Goal: Book appointment/travel/reservation

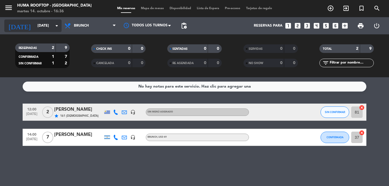
click at [43, 24] on input "[DATE]" at bounding box center [59, 26] width 48 height 10
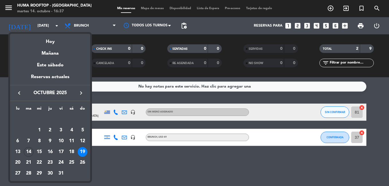
click at [80, 92] on icon "keyboard_arrow_right" at bounding box center [81, 93] width 7 height 7
click at [73, 141] on div "15" at bounding box center [72, 141] width 10 height 10
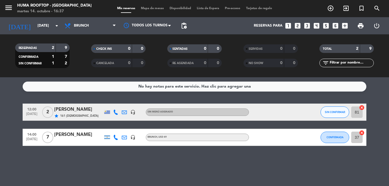
type input "[DATE]"
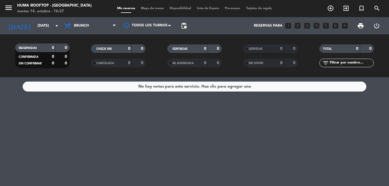
click at [346, 27] on icon "add_box" at bounding box center [344, 25] width 7 height 7
click at [297, 25] on icon "looks_two" at bounding box center [297, 25] width 7 height 7
click at [81, 25] on span "Brunch" at bounding box center [81, 26] width 15 height 4
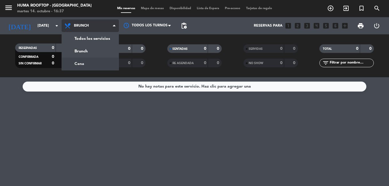
click at [88, 60] on div "menu Huma Rooftop - The Grand Hotel martes 14. octubre - 16:37 Mis reservas Map…" at bounding box center [194, 38] width 389 height 77
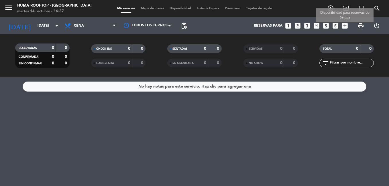
click at [344, 26] on icon "add_box" at bounding box center [344, 25] width 7 height 7
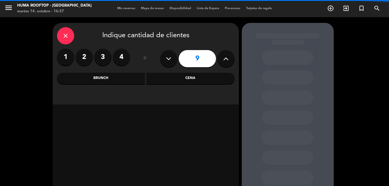
click at [224, 60] on icon at bounding box center [225, 58] width 5 height 9
type input "10"
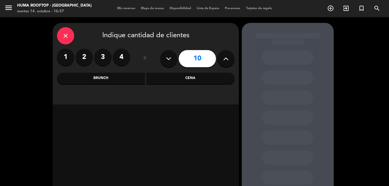
click at [201, 60] on input "10" at bounding box center [197, 58] width 37 height 17
click at [170, 77] on div "Cena" at bounding box center [190, 78] width 88 height 11
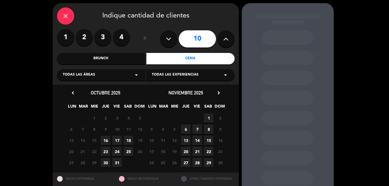
scroll to position [29, 0]
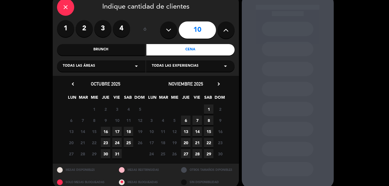
click at [210, 132] on span "15" at bounding box center [208, 131] width 9 height 9
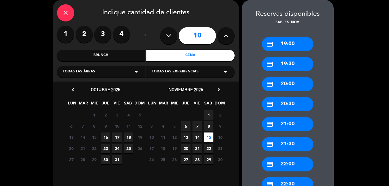
scroll to position [52, 0]
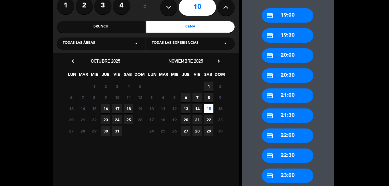
click at [306, 74] on div "credit_card 20:30" at bounding box center [288, 75] width 52 height 14
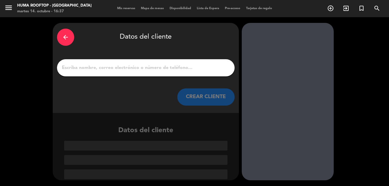
scroll to position [0, 0]
click at [206, 70] on input "1" at bounding box center [145, 68] width 169 height 8
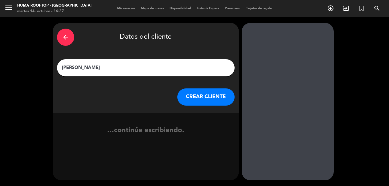
type input "[PERSON_NAME]"
click at [221, 100] on button "CREAR CLIENTE" at bounding box center [205, 96] width 57 height 17
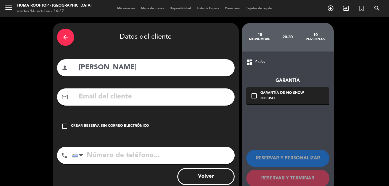
click at [121, 99] on input "text" at bounding box center [154, 97] width 152 height 12
type input "[EMAIL_ADDRESS][DOMAIN_NAME]"
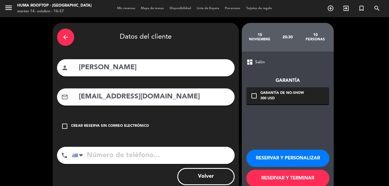
click at [122, 156] on input "tel" at bounding box center [153, 155] width 163 height 17
type input "092253150"
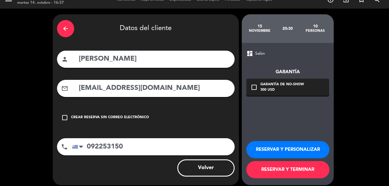
scroll to position [13, 0]
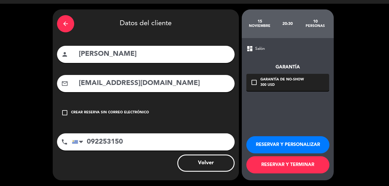
click at [275, 142] on button "RESERVAR Y PERSONALIZAR" at bounding box center [287, 144] width 83 height 17
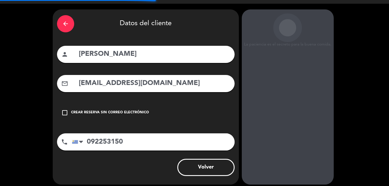
scroll to position [23, 0]
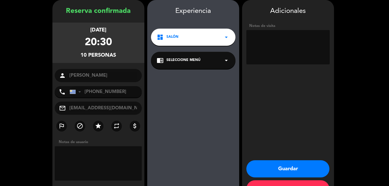
click at [180, 63] on span "Seleccione Menú" at bounding box center [183, 61] width 34 height 6
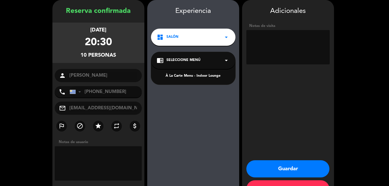
click at [178, 74] on div "À La Carte Menu - Indoor Lounge" at bounding box center [193, 76] width 73 height 6
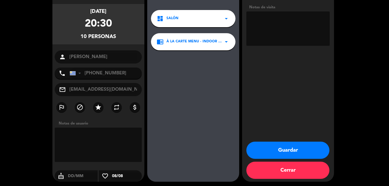
scroll to position [43, 0]
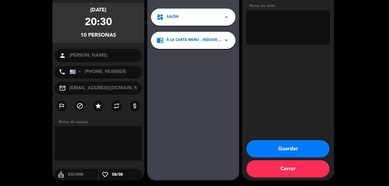
click at [294, 150] on button "Guardar" at bounding box center [287, 148] width 83 height 17
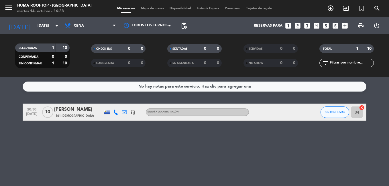
click at [61, 112] on div "[PERSON_NAME]" at bounding box center [78, 109] width 49 height 7
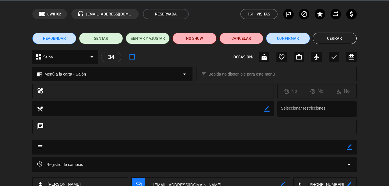
scroll to position [29, 0]
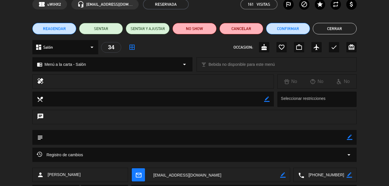
click at [350, 136] on icon "border_color" at bounding box center [349, 137] width 5 height 5
type textarea """
type textarea "2 de los invitados son celíacos, para tener en cuenta por favor."
click at [348, 137] on icon at bounding box center [349, 137] width 5 height 5
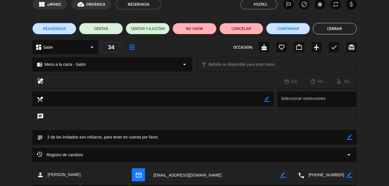
click at [329, 27] on button "Cerrar" at bounding box center [335, 28] width 44 height 11
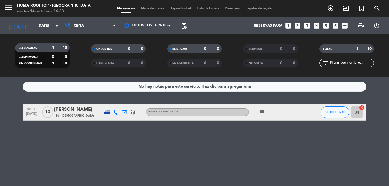
click at [70, 113] on div "[PERSON_NAME]" at bounding box center [78, 109] width 49 height 7
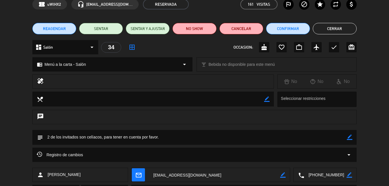
click at [350, 136] on icon "border_color" at bounding box center [349, 137] width 5 height 5
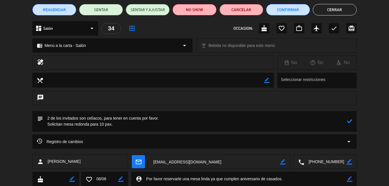
scroll to position [57, 0]
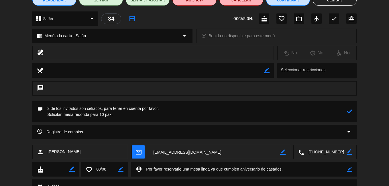
type textarea "2 de los invitados son celíacos, para tener en cuenta por favor. Solicitan mesa…"
click at [349, 110] on icon at bounding box center [349, 111] width 5 height 5
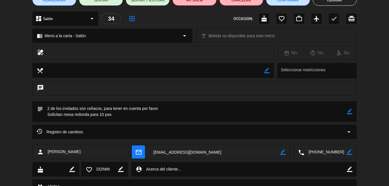
scroll to position [0, 0]
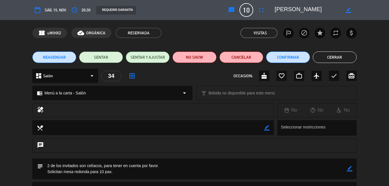
click at [333, 56] on button "Cerrar" at bounding box center [335, 57] width 44 height 11
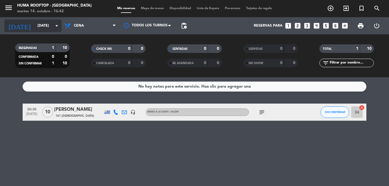
click at [38, 25] on input "[DATE]" at bounding box center [59, 26] width 48 height 10
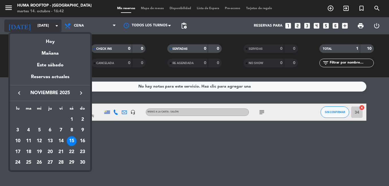
click at [51, 24] on div at bounding box center [194, 93] width 389 height 186
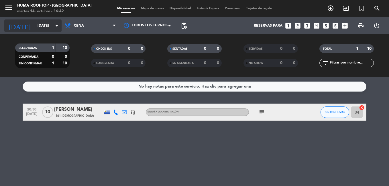
click at [56, 25] on icon "arrow_drop_down" at bounding box center [56, 25] width 7 height 7
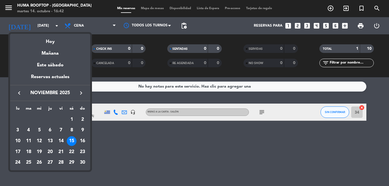
click at [154, 141] on div at bounding box center [194, 93] width 389 height 186
